Goal: Task Accomplishment & Management: Manage account settings

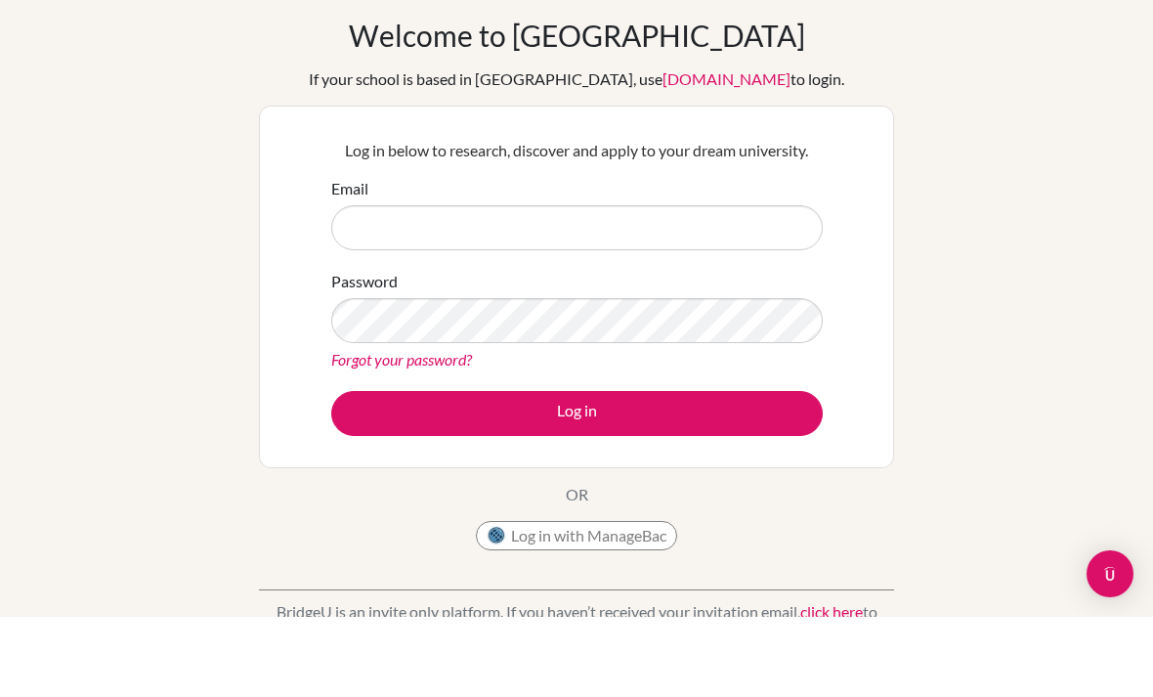
scroll to position [75, 0]
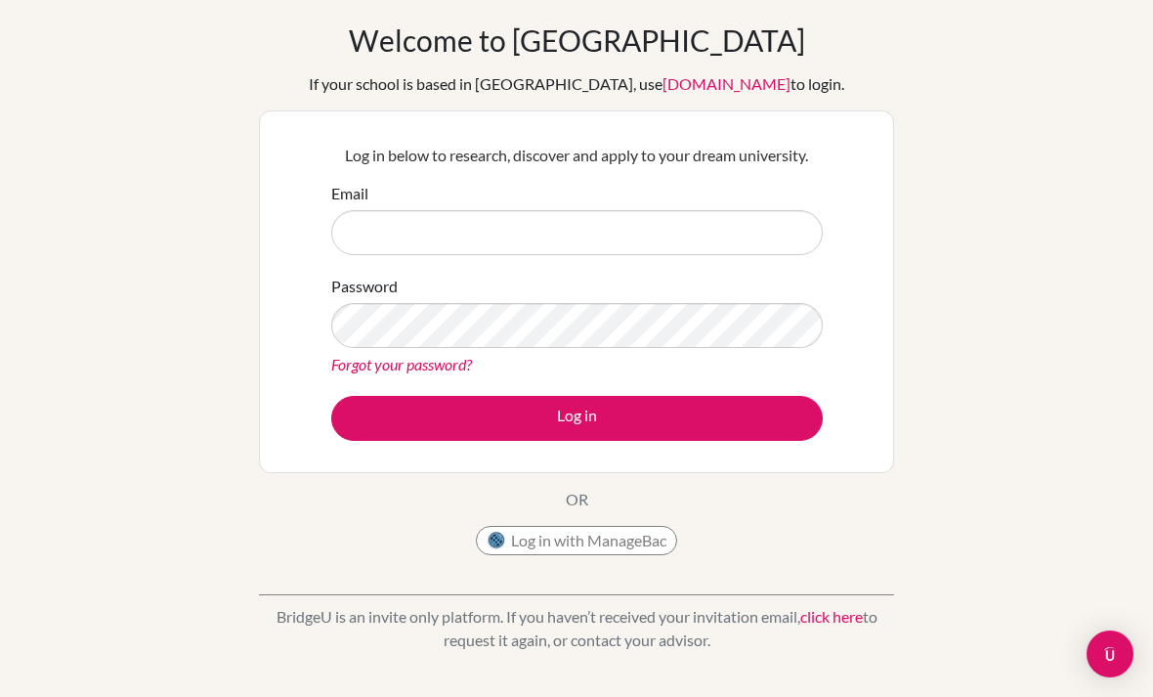
click at [727, 211] on input "Email" at bounding box center [576, 232] width 491 height 45
type input "[EMAIL_ADDRESS][DOMAIN_NAME]"
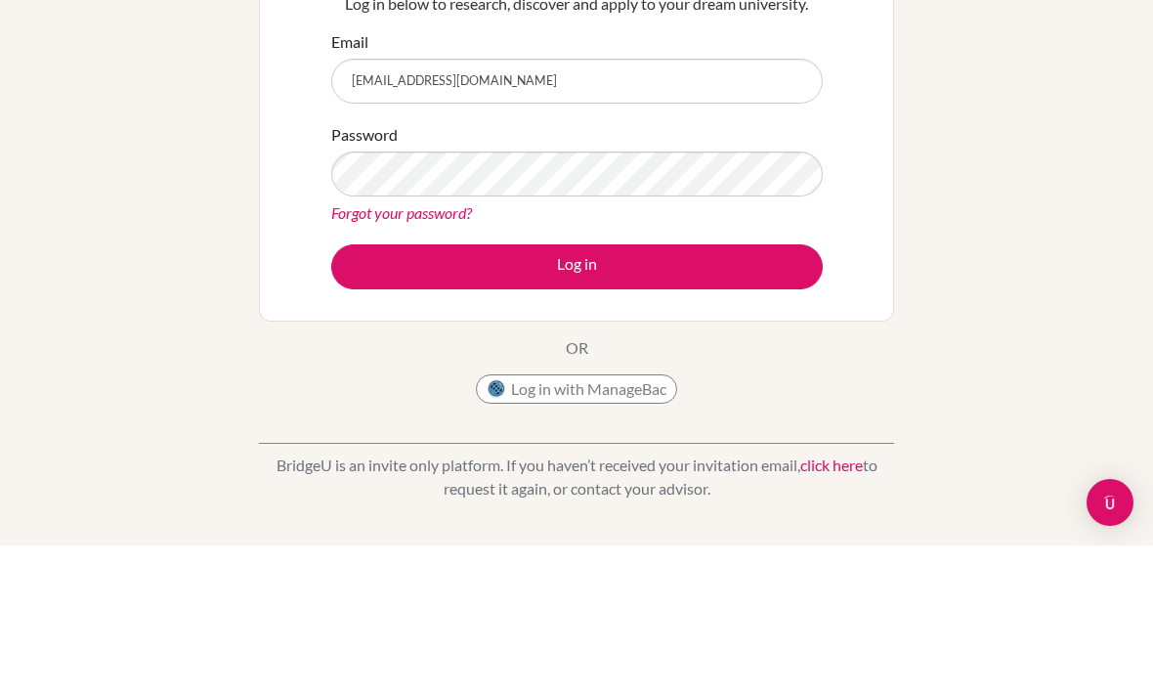
click at [694, 396] on button "Log in" at bounding box center [576, 418] width 491 height 45
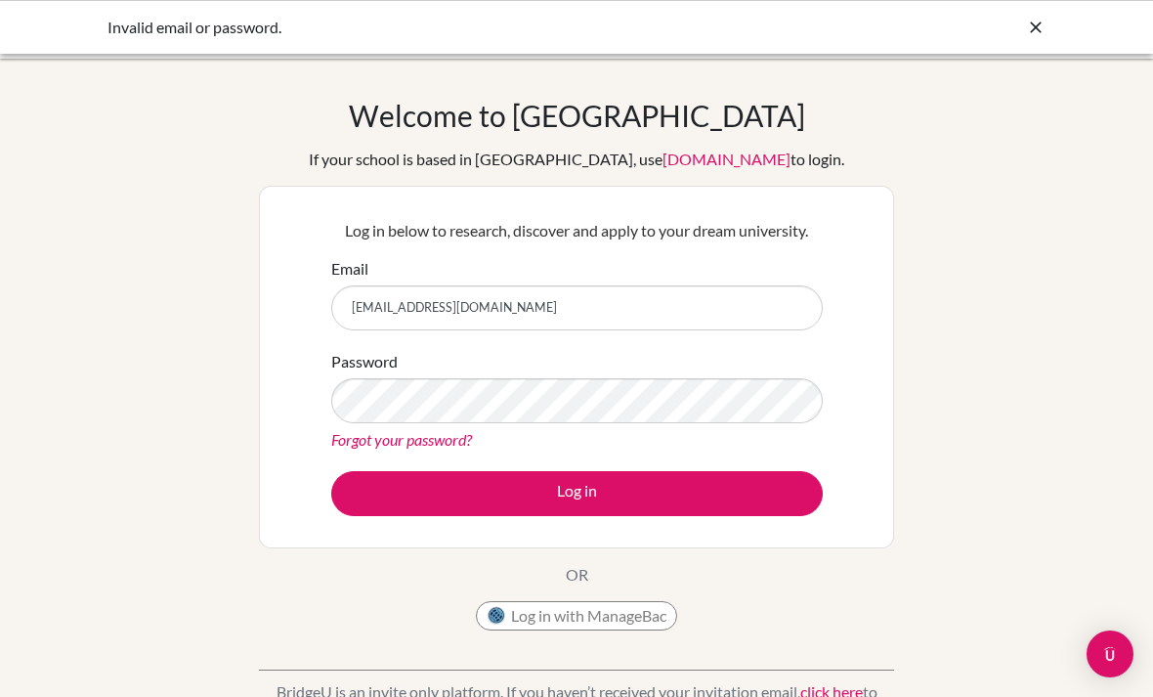
click at [425, 445] on link "Forgot your password?" at bounding box center [401, 439] width 141 height 19
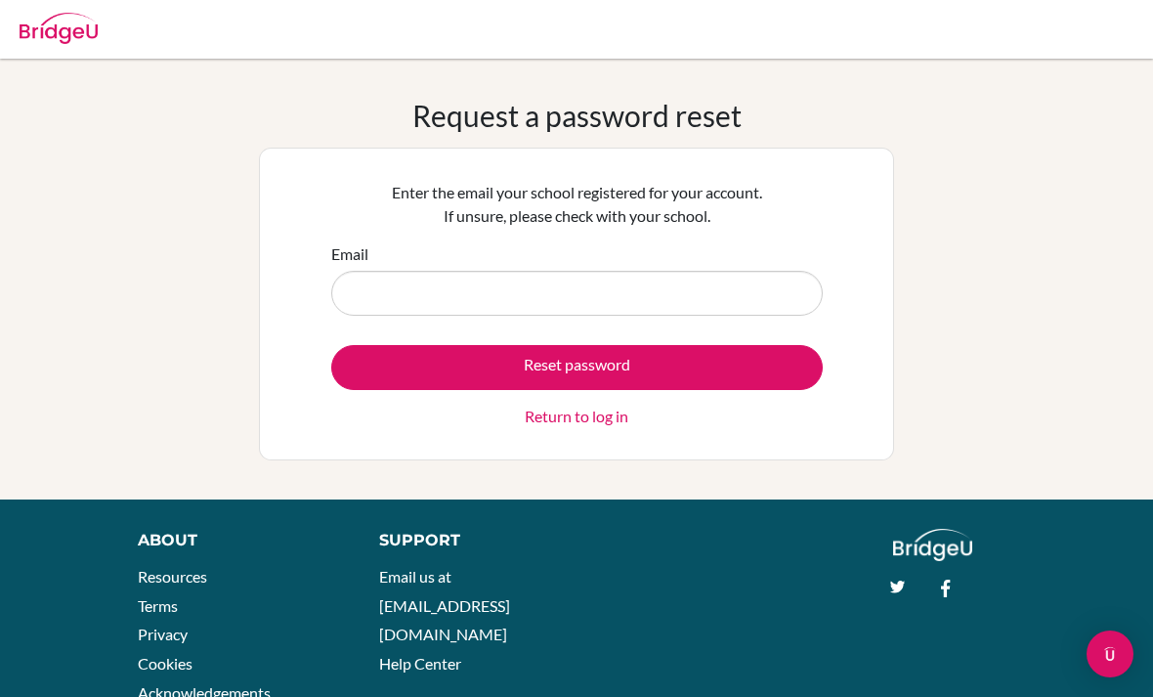
click at [620, 280] on input "Email" at bounding box center [576, 293] width 491 height 45
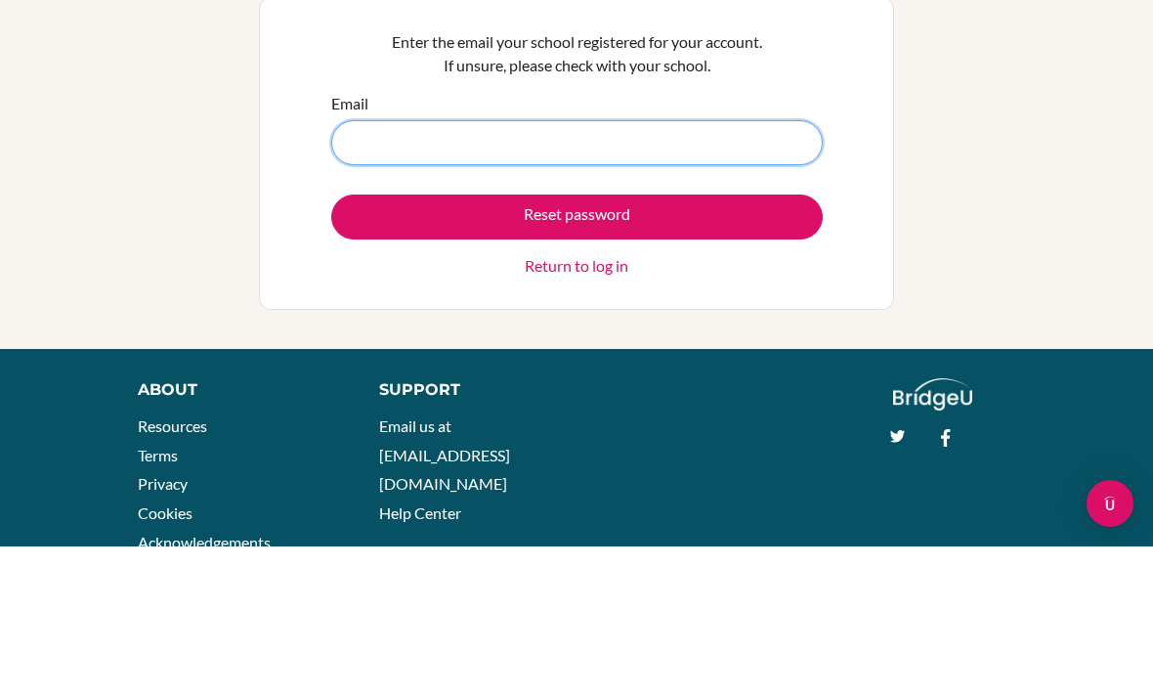
scroll to position [65, 0]
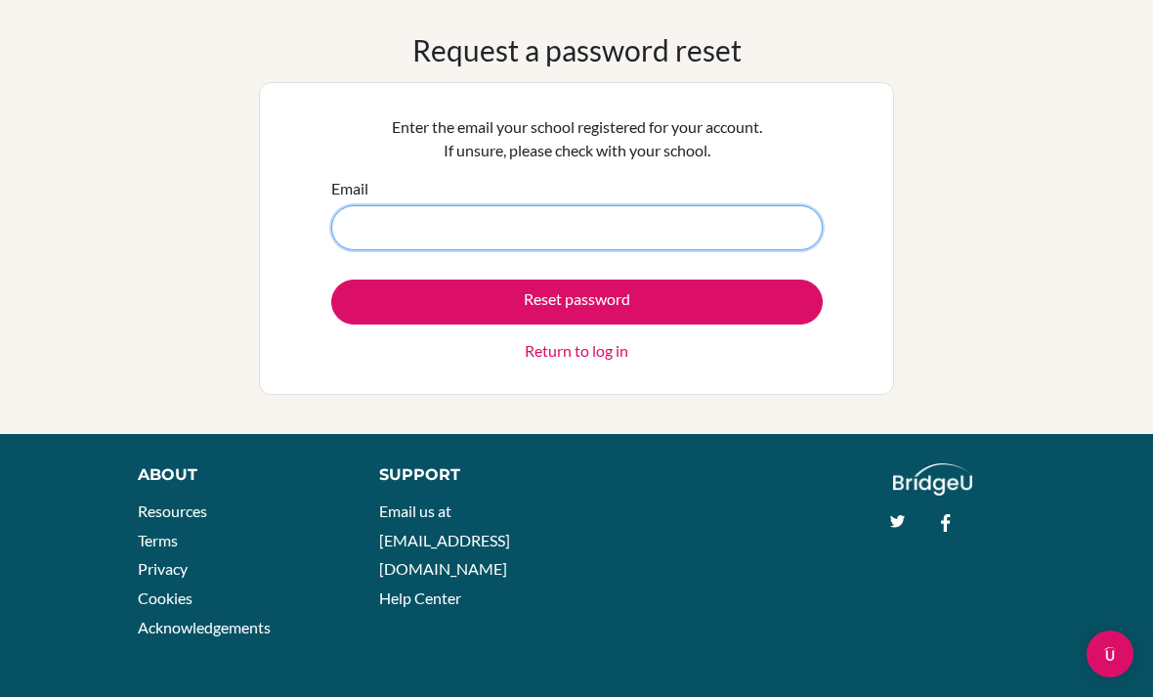
click at [720, 225] on input "Email" at bounding box center [576, 227] width 491 height 45
type input "whittakermaya@triplecschool.org"
click at [576, 301] on button "Reset password" at bounding box center [576, 301] width 491 height 45
